Goal: Task Accomplishment & Management: Use online tool/utility

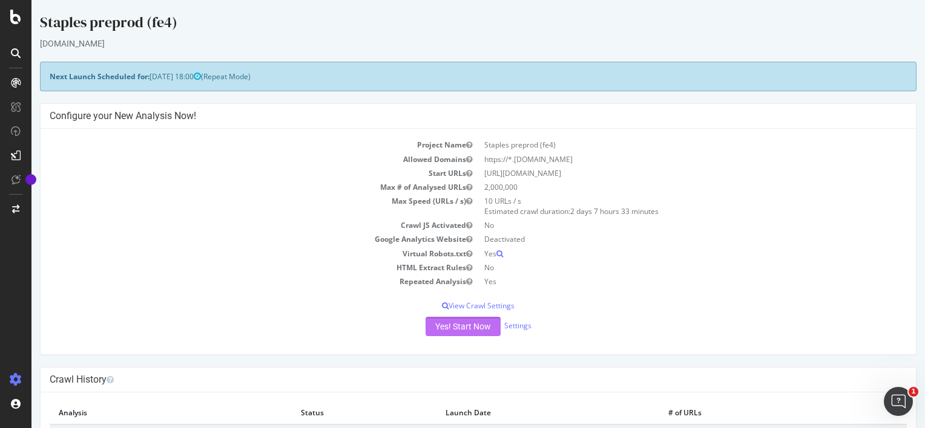
click at [462, 329] on button "Yes! Start Now" at bounding box center [462, 326] width 75 height 19
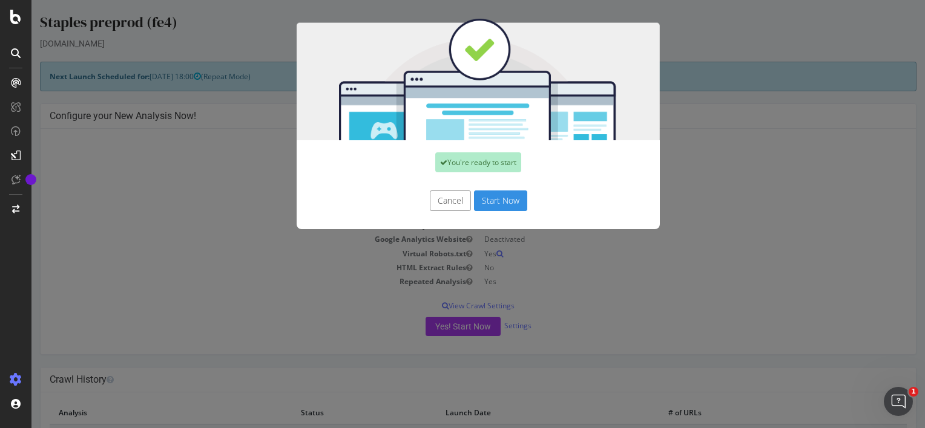
click at [497, 199] on button "Start Now" at bounding box center [500, 201] width 53 height 21
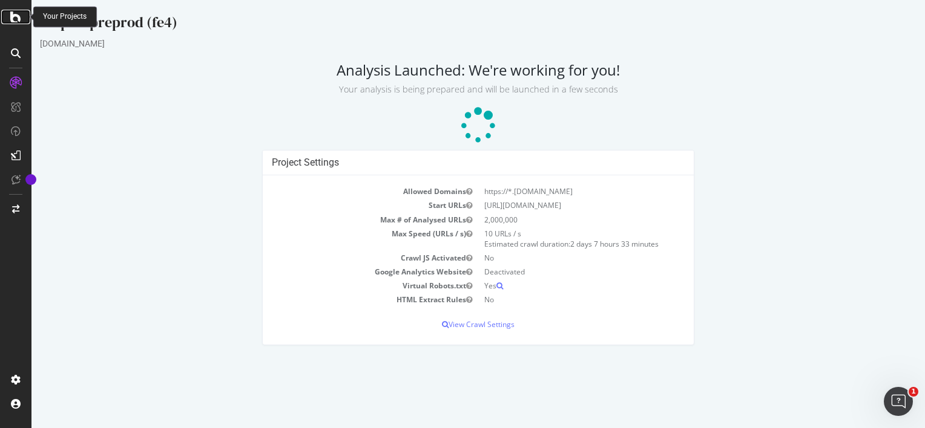
click at [17, 22] on icon at bounding box center [15, 17] width 11 height 15
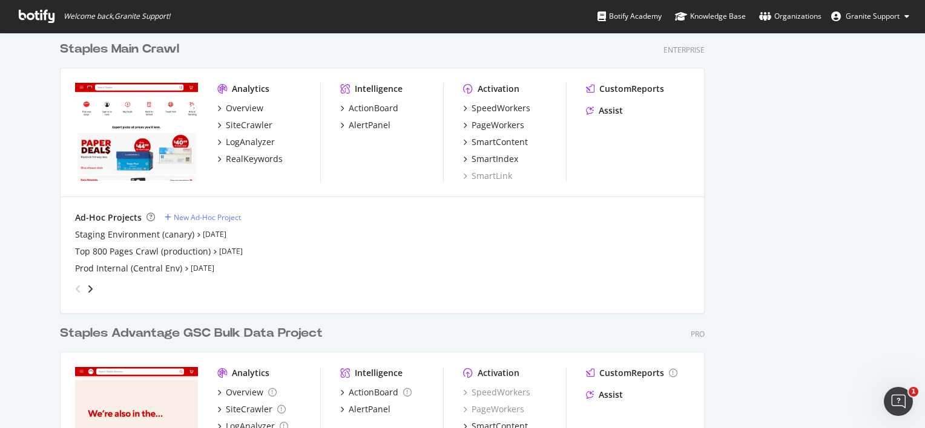
scroll to position [508, 0]
click at [87, 289] on icon "angle-right" at bounding box center [90, 289] width 6 height 10
click at [134, 236] on div "Staples preprod (fe4)" at bounding box center [117, 234] width 85 height 12
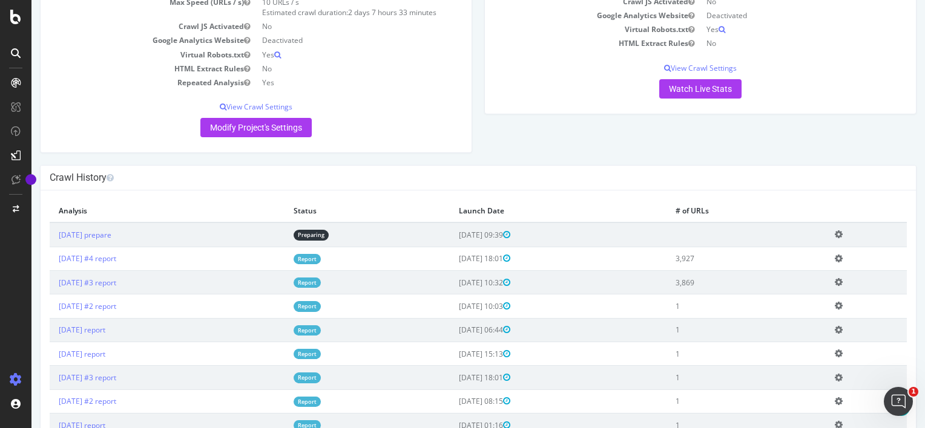
scroll to position [293, 0]
